Goal: Task Accomplishment & Management: Manage account settings

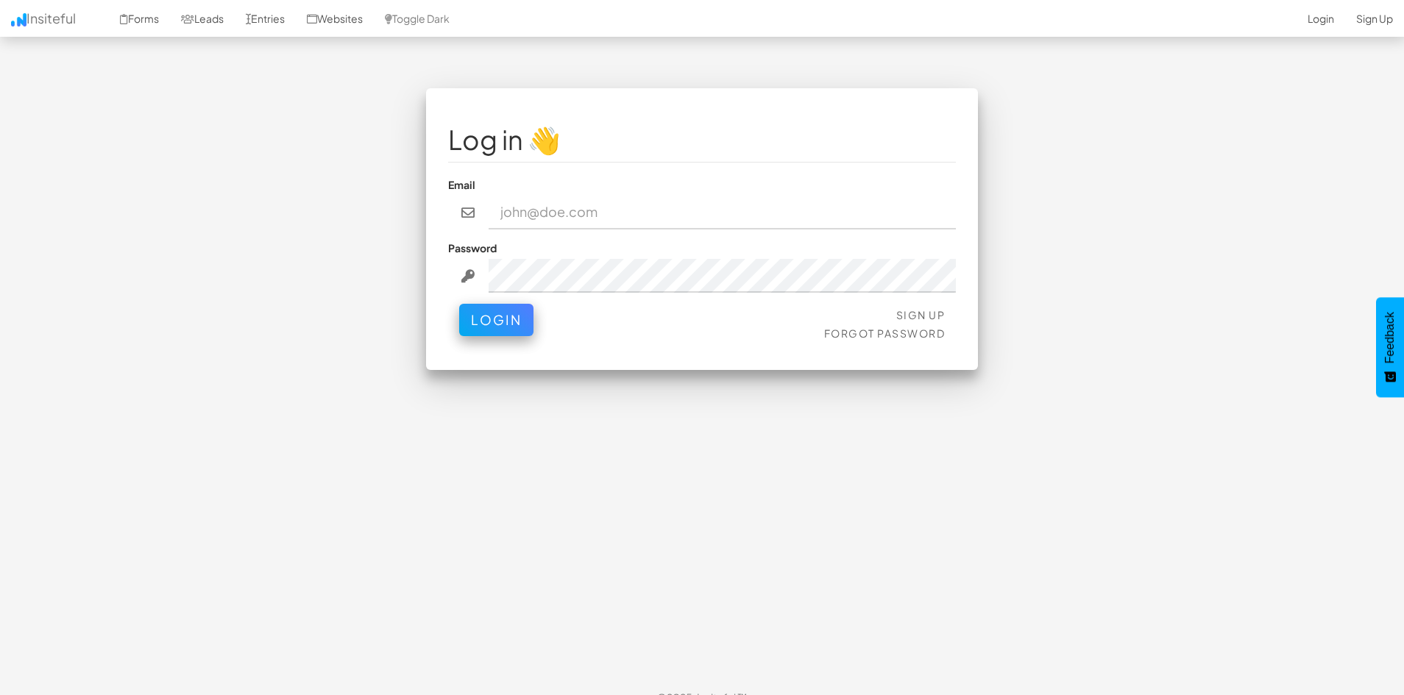
click at [522, 203] on input "email" at bounding box center [723, 213] width 468 height 34
click at [346, 97] on div "Log in 👋 Email Password Sign Up Forgot Password Login < >" at bounding box center [702, 236] width 861 height 297
drag, startPoint x: 375, startPoint y: 97, endPoint x: 381, endPoint y: 77, distance: 20.9
click at [375, 97] on div "Log in 👋 Email Password Sign Up Forgot Password Login < >" at bounding box center [702, 236] width 861 height 297
click at [598, 216] on input "email" at bounding box center [723, 213] width 468 height 34
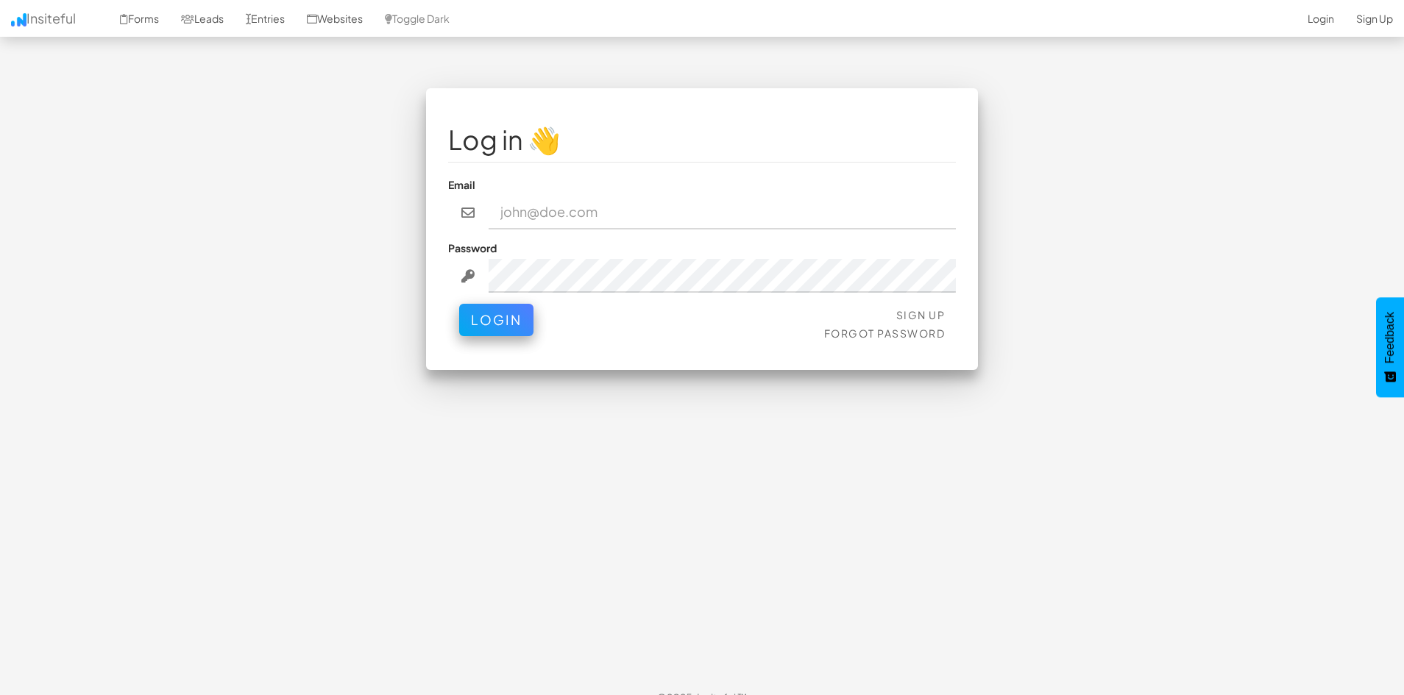
click at [333, 358] on div "Log in 👋 Email Password Sign Up Forgot Password Login < >" at bounding box center [702, 236] width 861 height 297
click at [531, 214] on input "email" at bounding box center [723, 213] width 468 height 34
type input "[PERSON_NAME][EMAIL_ADDRESS][DOMAIN_NAME]"
click at [956, 196] on div at bounding box center [956, 196] width 0 height 0
click at [593, 170] on fieldset "Log in 👋 Email [PERSON_NAME][EMAIL_ADDRESS][DOMAIN_NAME] Password Sign Up Forgo…" at bounding box center [702, 229] width 508 height 238
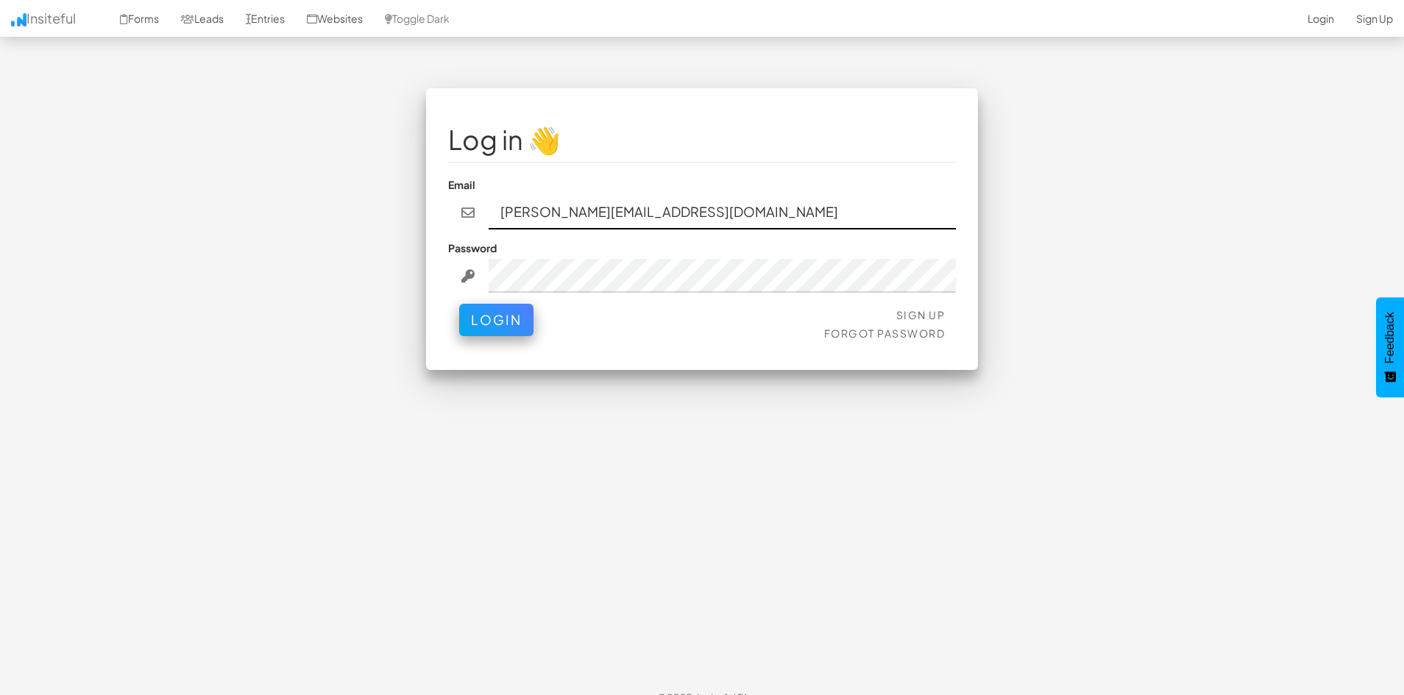
click at [564, 199] on input "[PERSON_NAME][EMAIL_ADDRESS][DOMAIN_NAME]" at bounding box center [723, 213] width 468 height 34
click at [333, 238] on div "Log in 👋 Email Password Sign Up Forgot Password Login < >" at bounding box center [702, 236] width 861 height 297
click at [582, 490] on div "Log in 👋 Email Password Sign Up Forgot Password Login < >" at bounding box center [702, 383] width 861 height 591
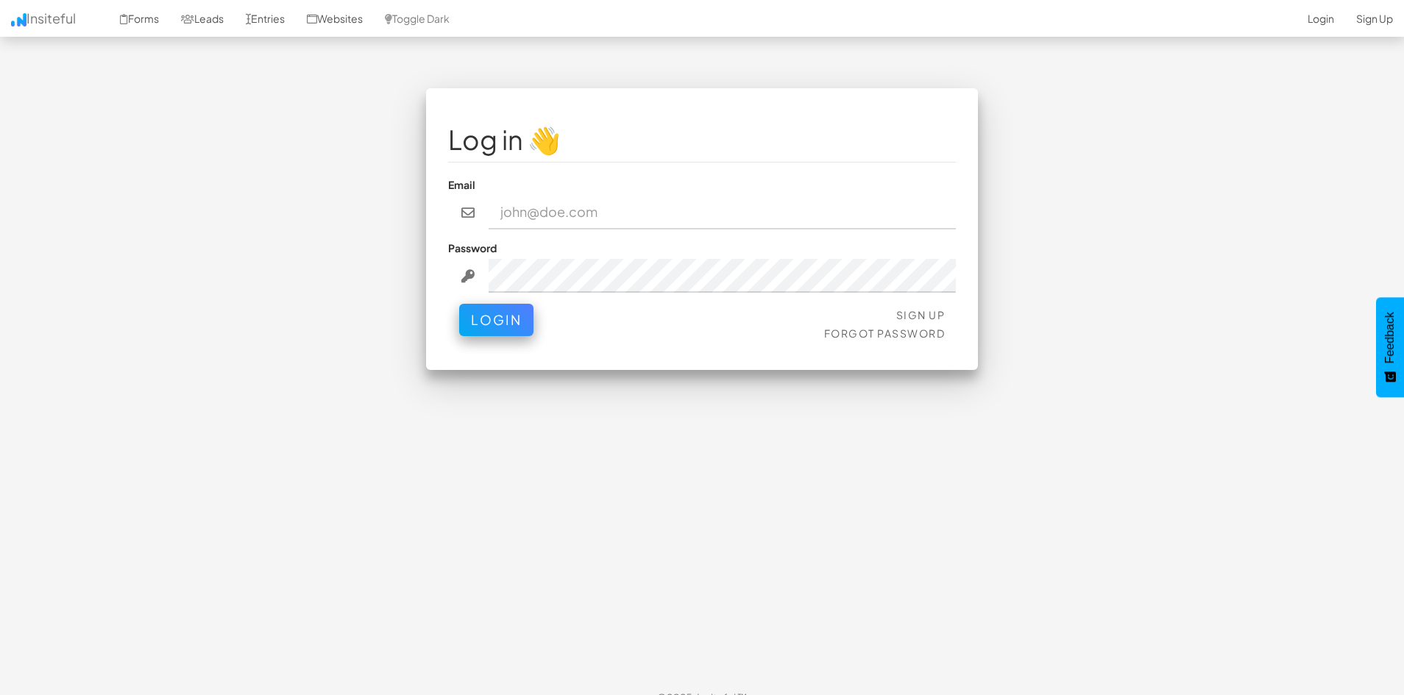
click at [337, 188] on div "Log in 👋 Email Password Sign Up Forgot Password Login < >" at bounding box center [702, 236] width 861 height 297
click at [556, 492] on div "Log in 👋 Email Password Sign Up Forgot Password Login < >" at bounding box center [702, 383] width 861 height 591
click at [823, 210] on input "email" at bounding box center [723, 213] width 468 height 34
click at [344, 294] on div "Log in 👋 Email Password Sign Up Forgot Password Login < >" at bounding box center [702, 236] width 861 height 297
click at [344, 296] on div "Log in 👋 Email Password Sign Up Forgot Password Login < >" at bounding box center [702, 236] width 861 height 297
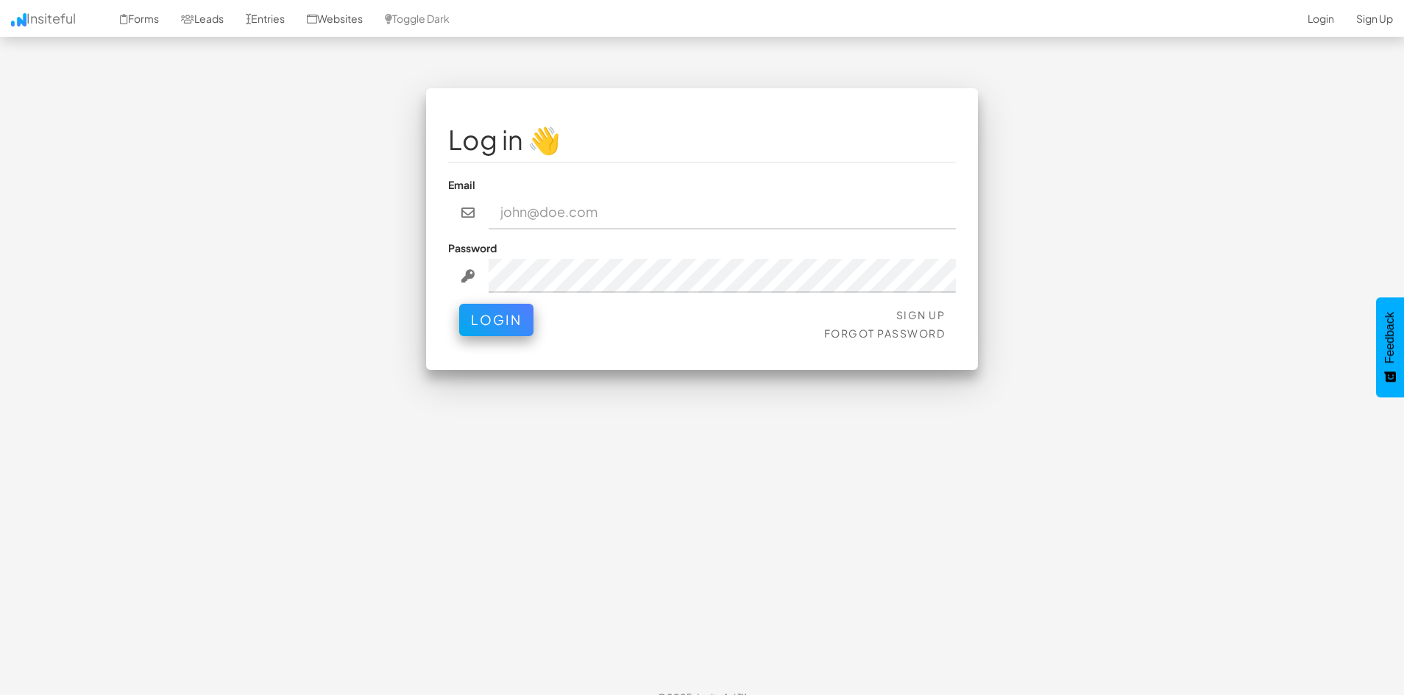
click at [560, 214] on input "email" at bounding box center [723, 213] width 468 height 34
